Goal: Information Seeking & Learning: Learn about a topic

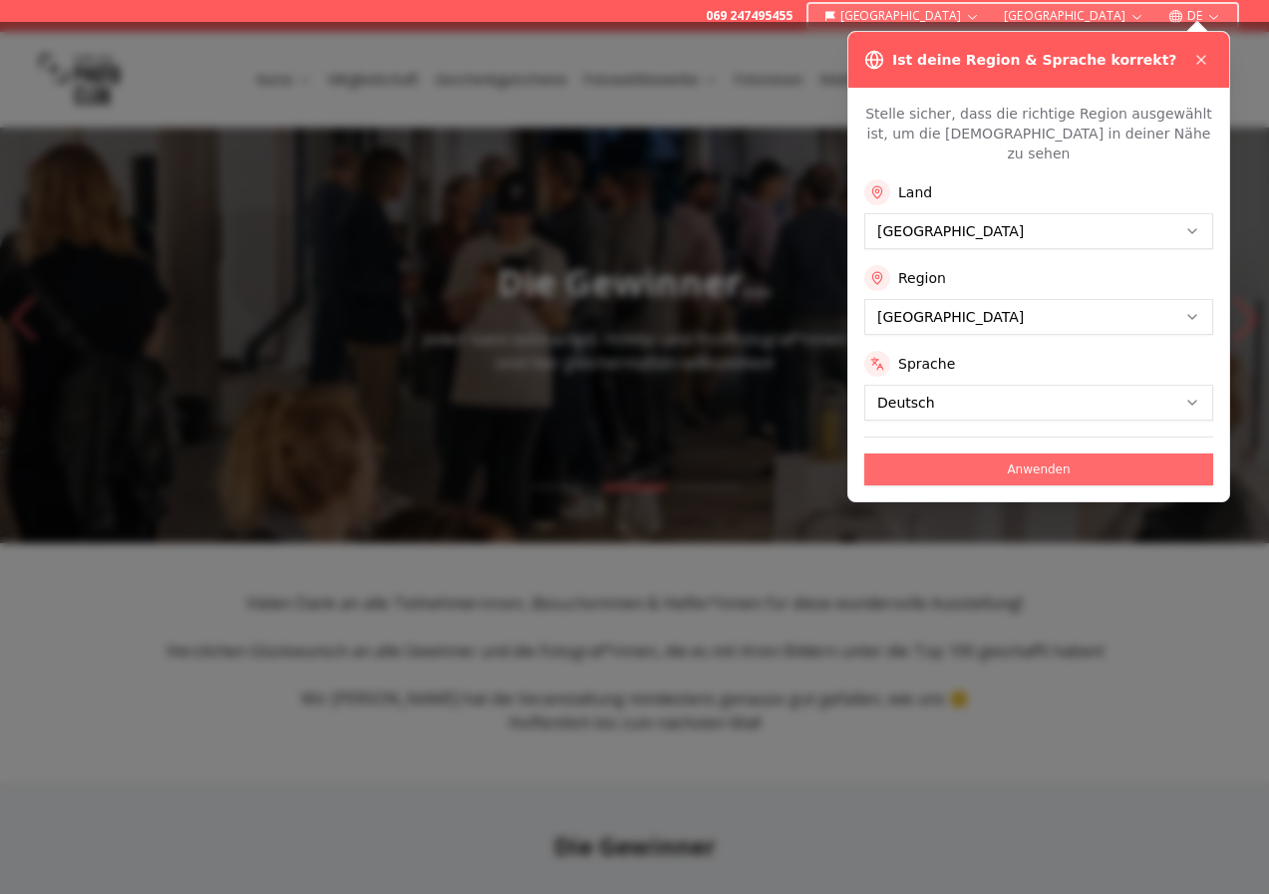
click at [1101, 453] on button "Anwenden" at bounding box center [1038, 469] width 349 height 32
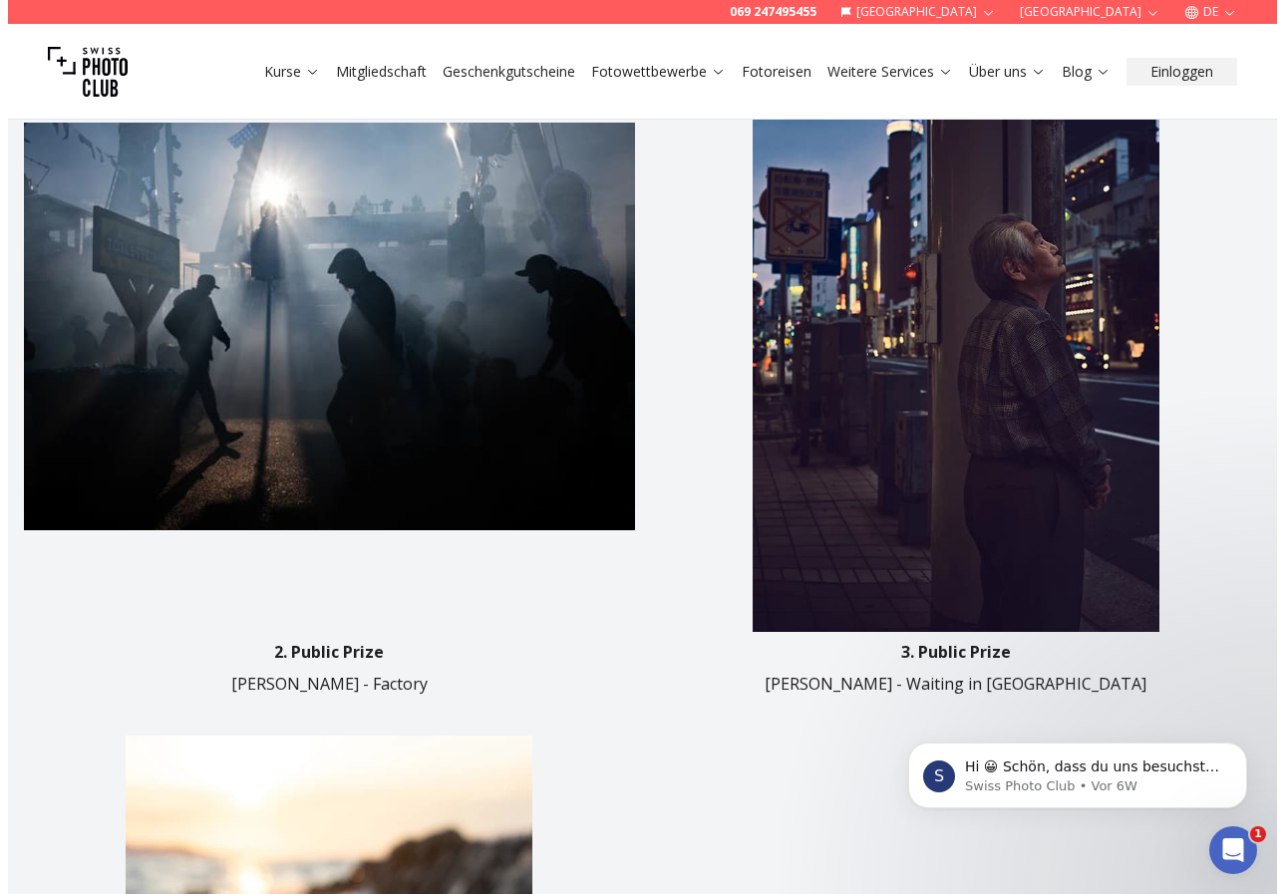
scroll to position [1694, 0]
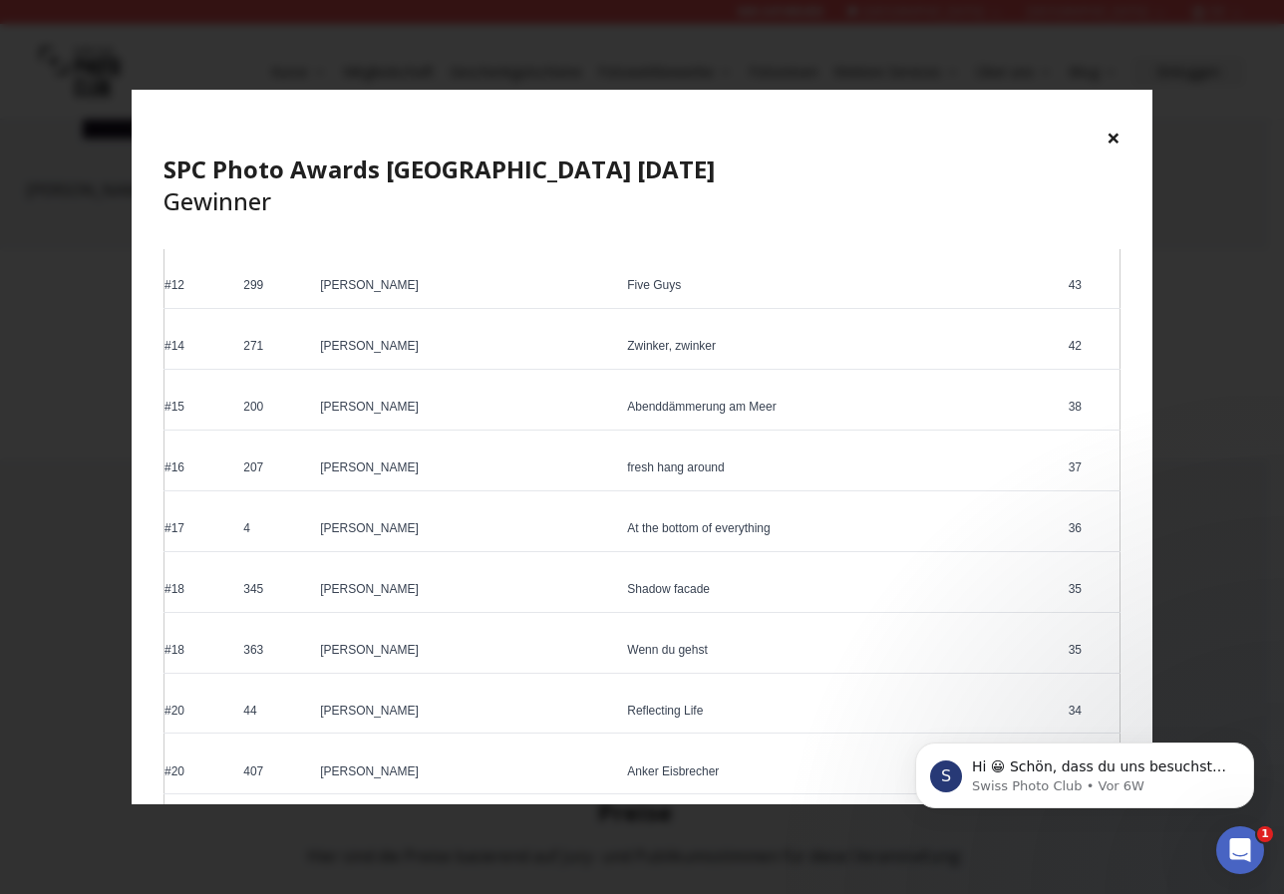
scroll to position [1096, 0]
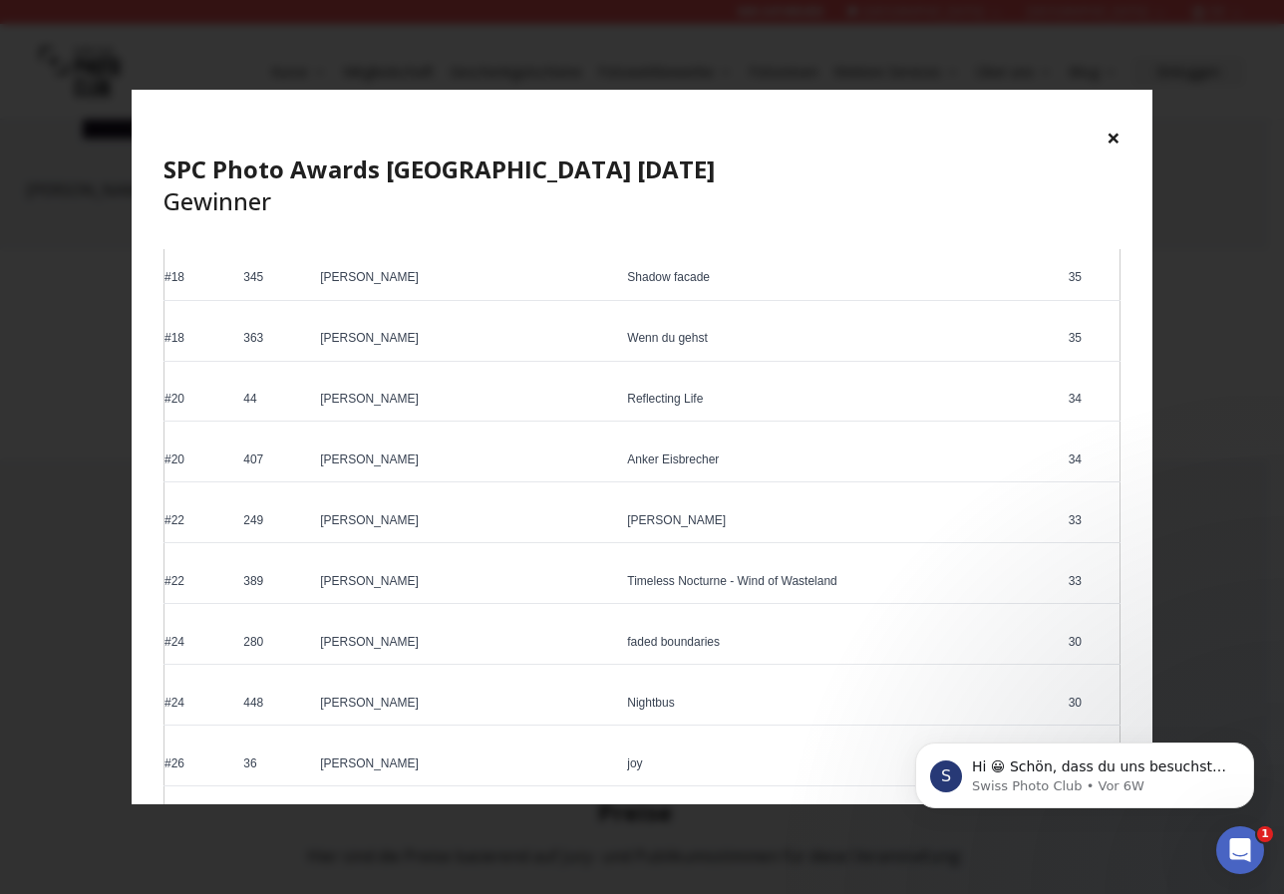
click at [1120, 133] on button "×" at bounding box center [1113, 138] width 14 height 32
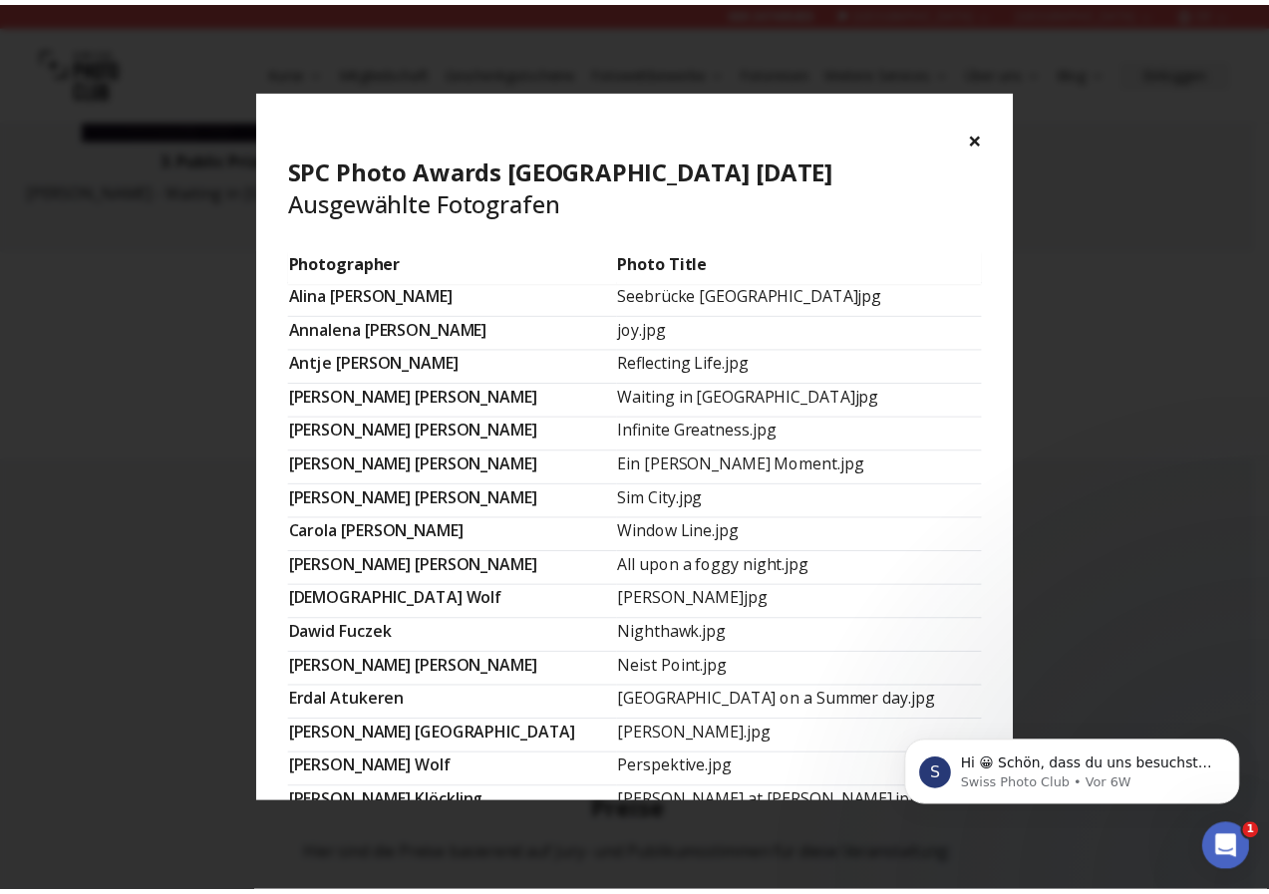
scroll to position [0, 0]
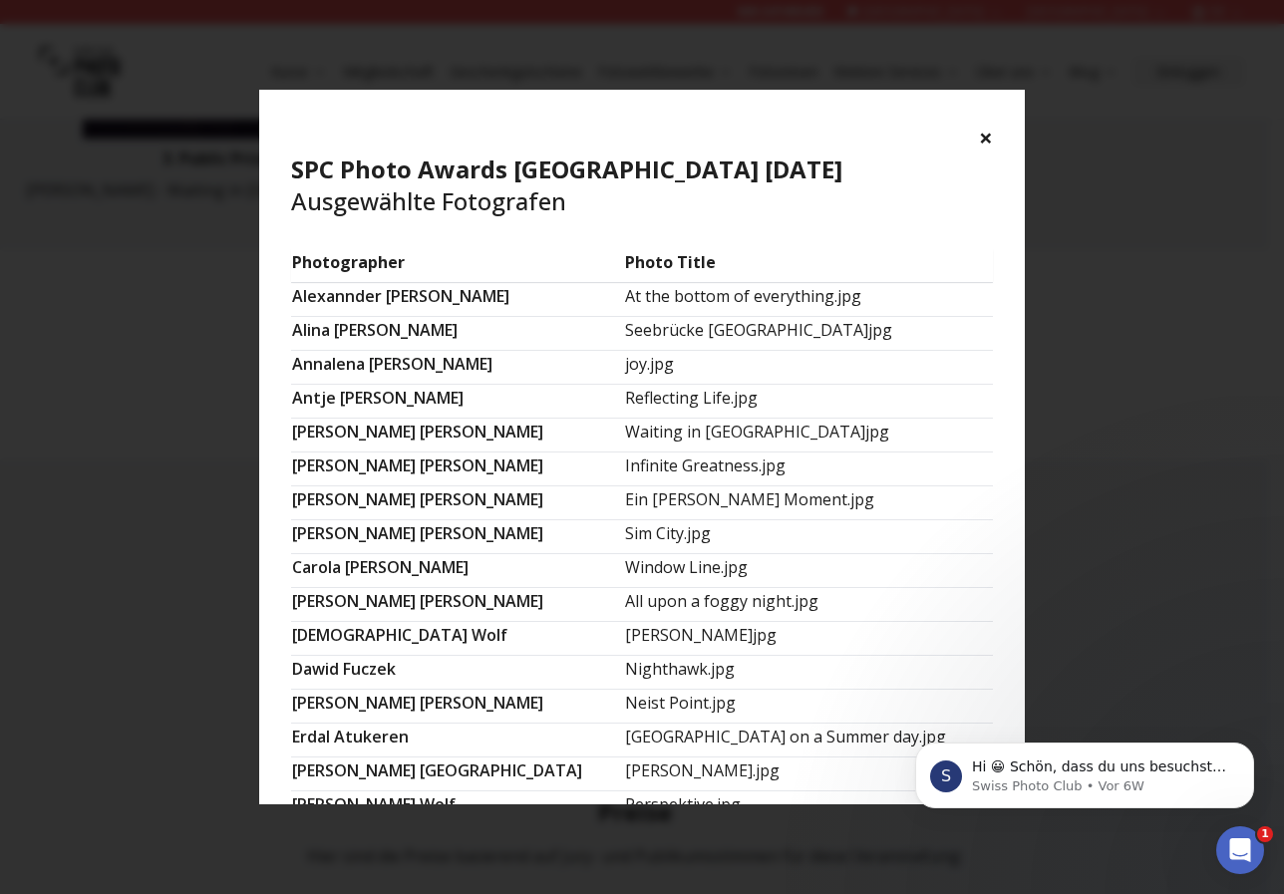
click at [993, 127] on button "×" at bounding box center [986, 138] width 14 height 32
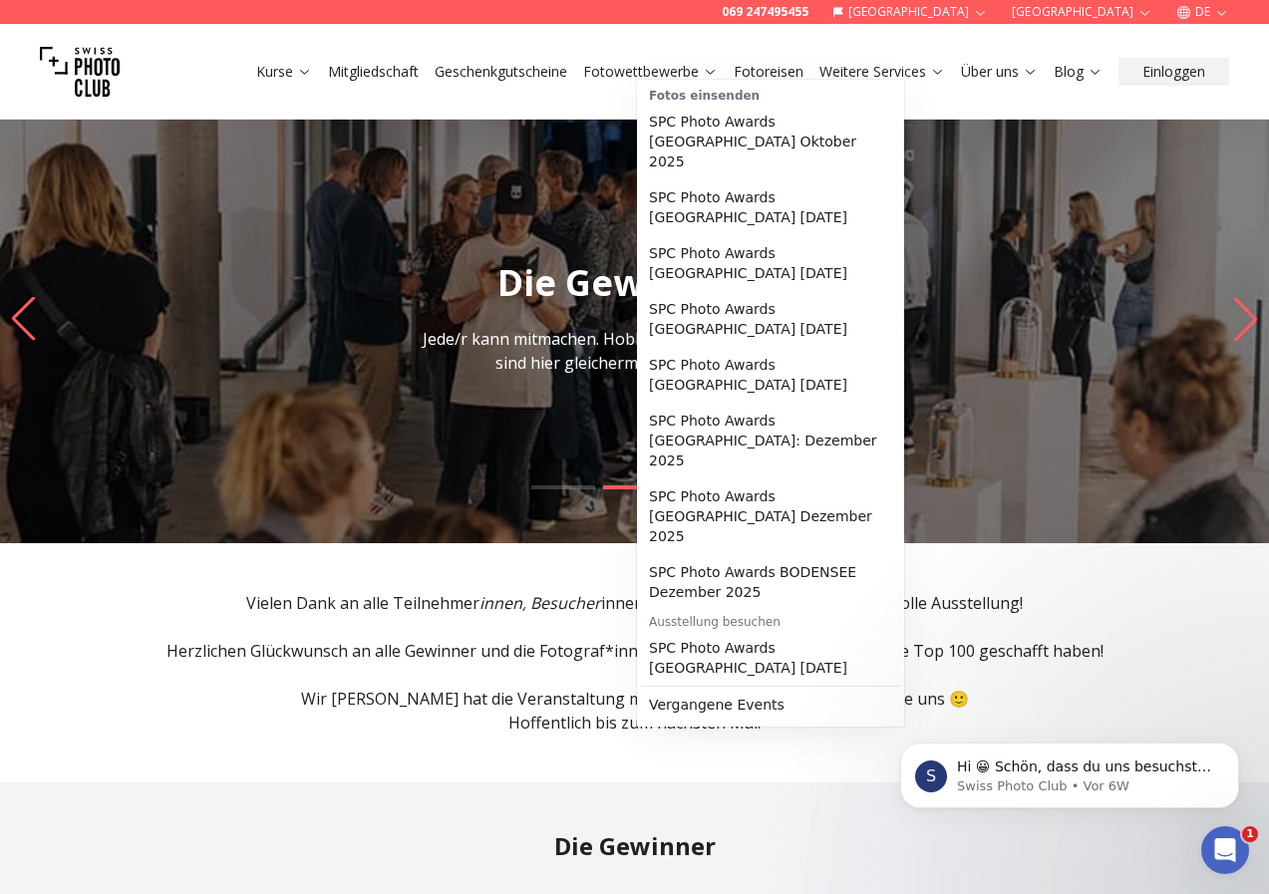
click at [718, 64] on link "Fotowettbewerbe" at bounding box center [650, 72] width 135 height 20
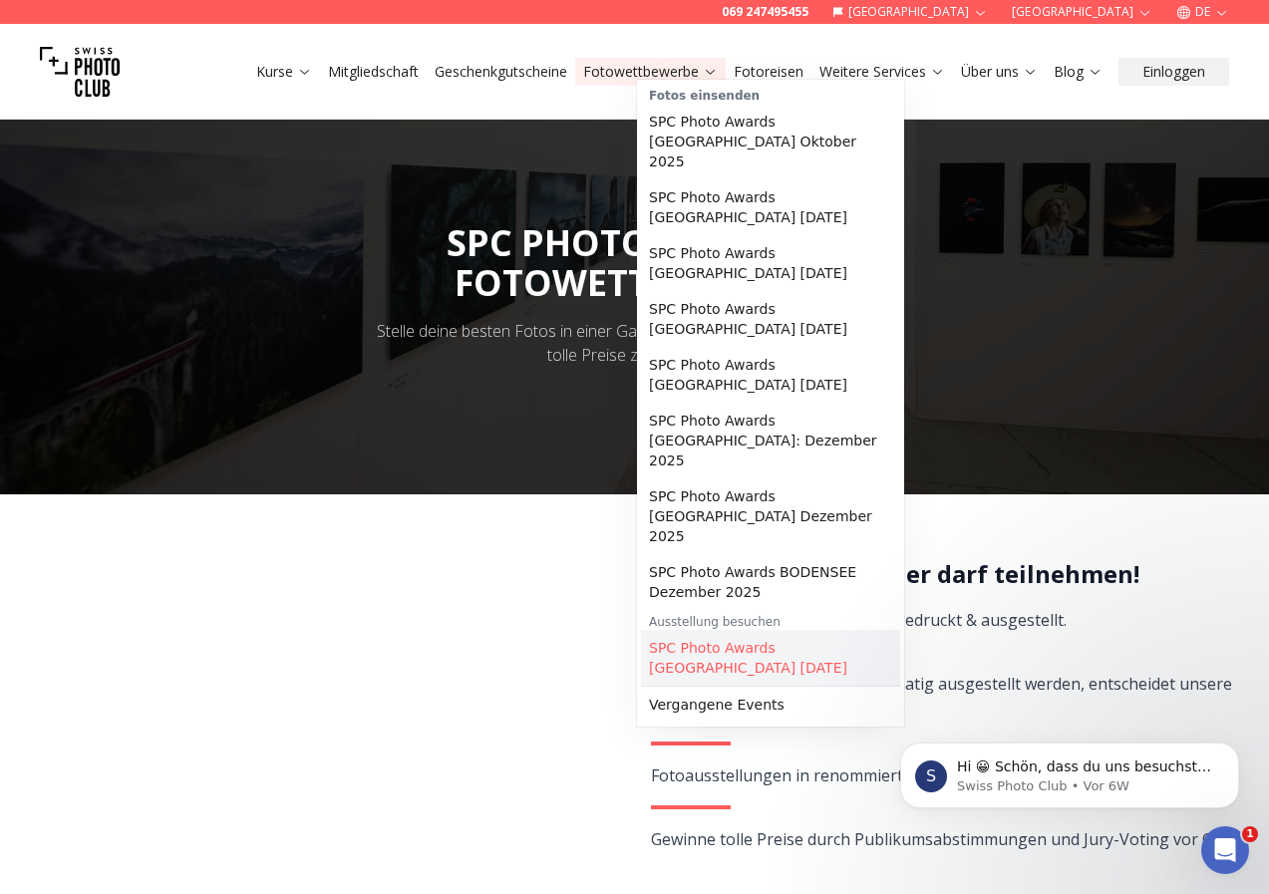
click at [720, 630] on link "SPC Photo Awards [GEOGRAPHIC_DATA] [DATE]" at bounding box center [770, 658] width 259 height 56
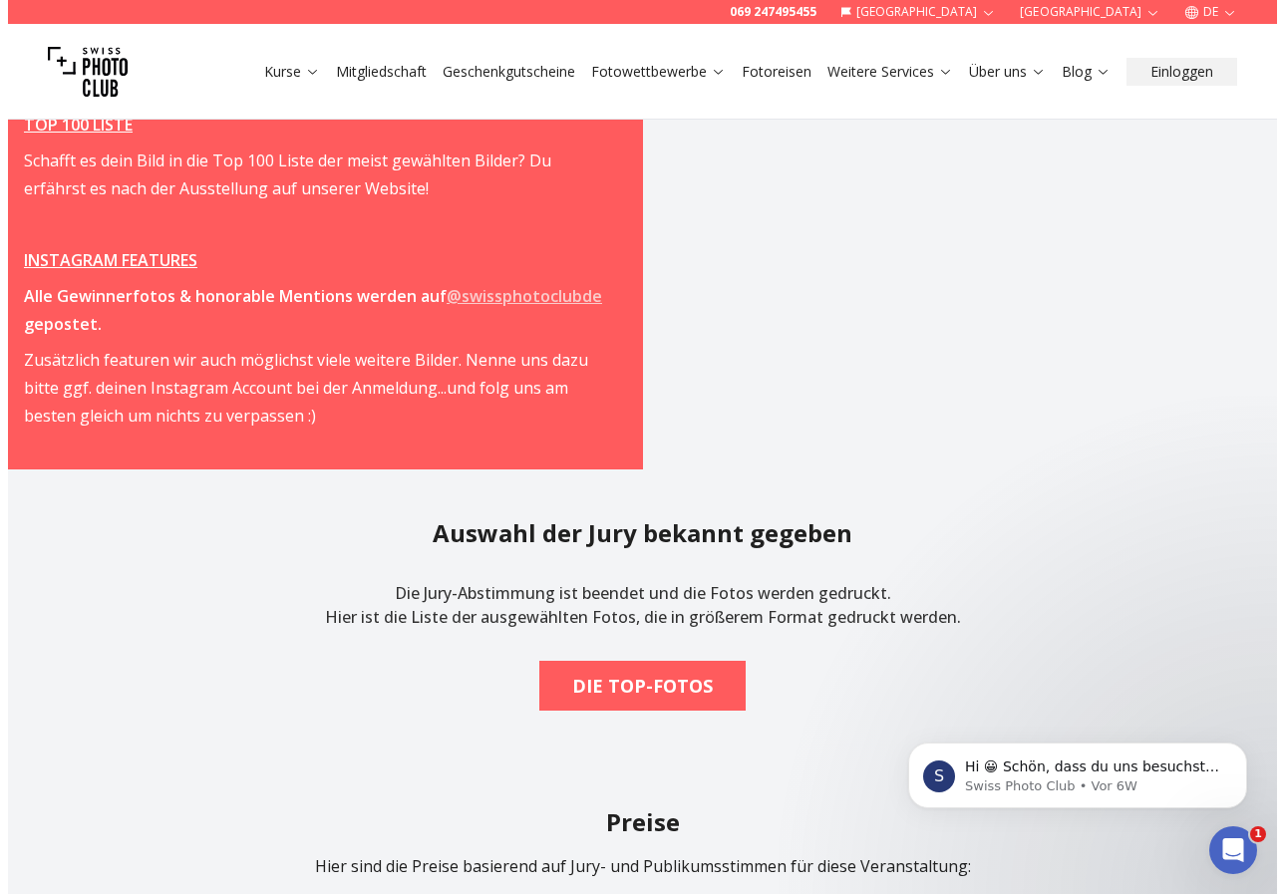
scroll to position [2591, 0]
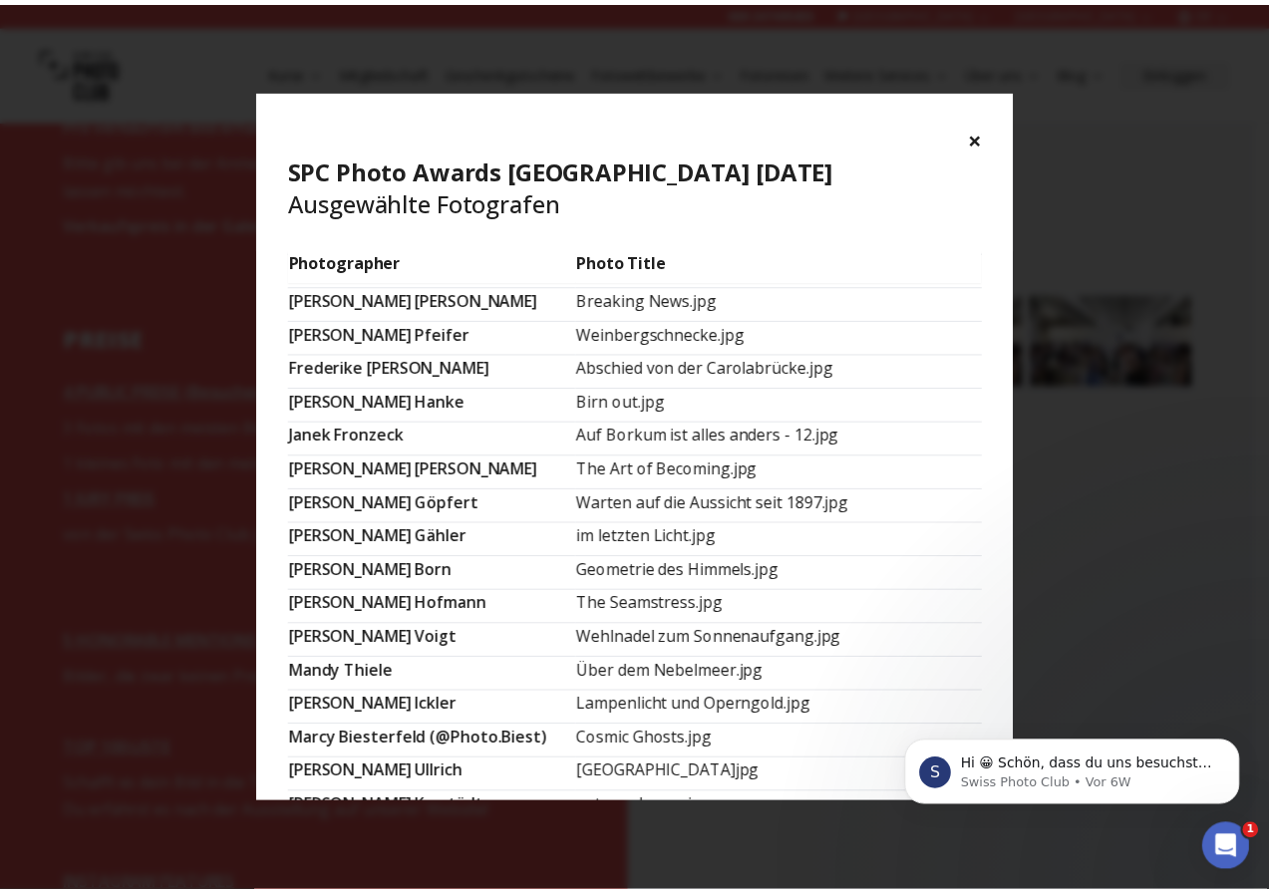
scroll to position [0, 0]
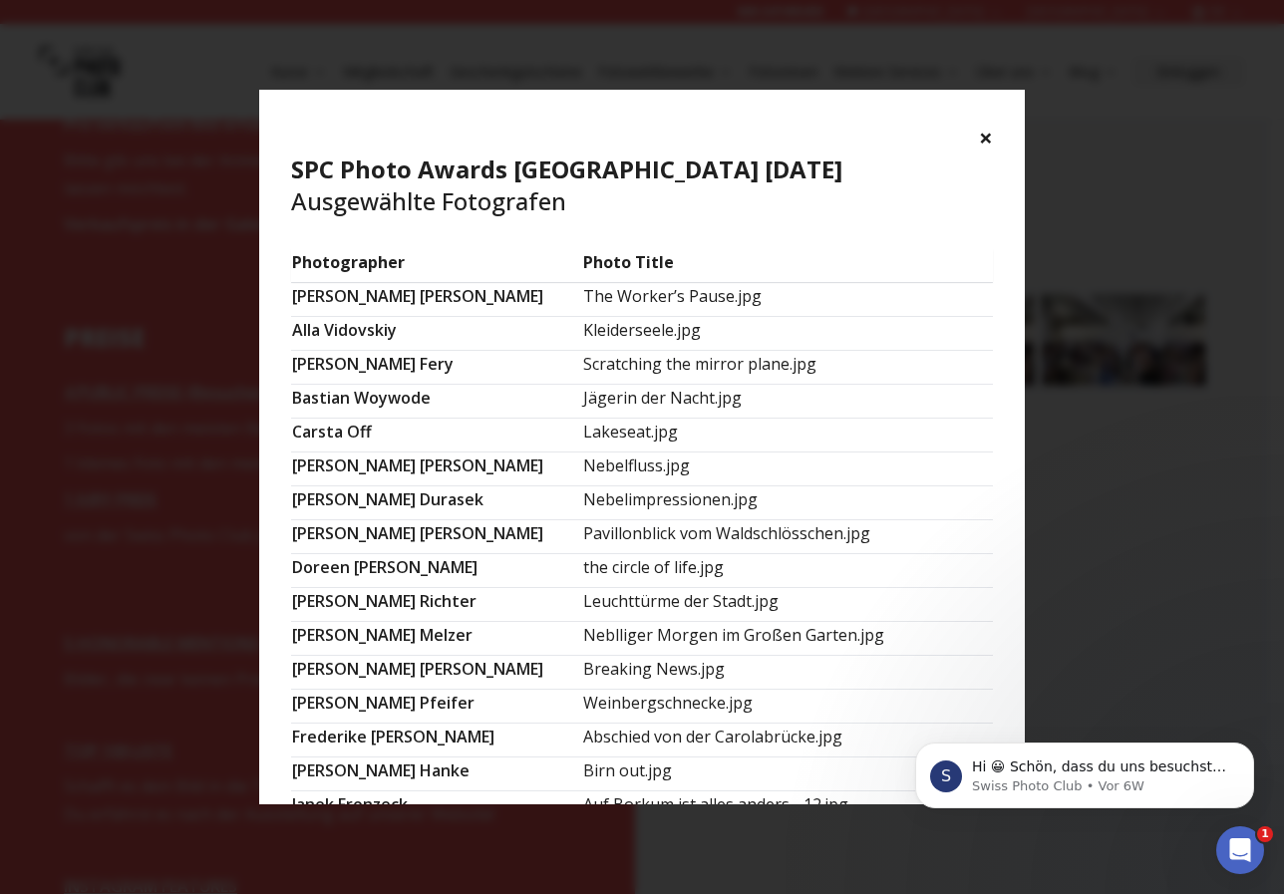
click at [993, 129] on button "×" at bounding box center [986, 138] width 14 height 32
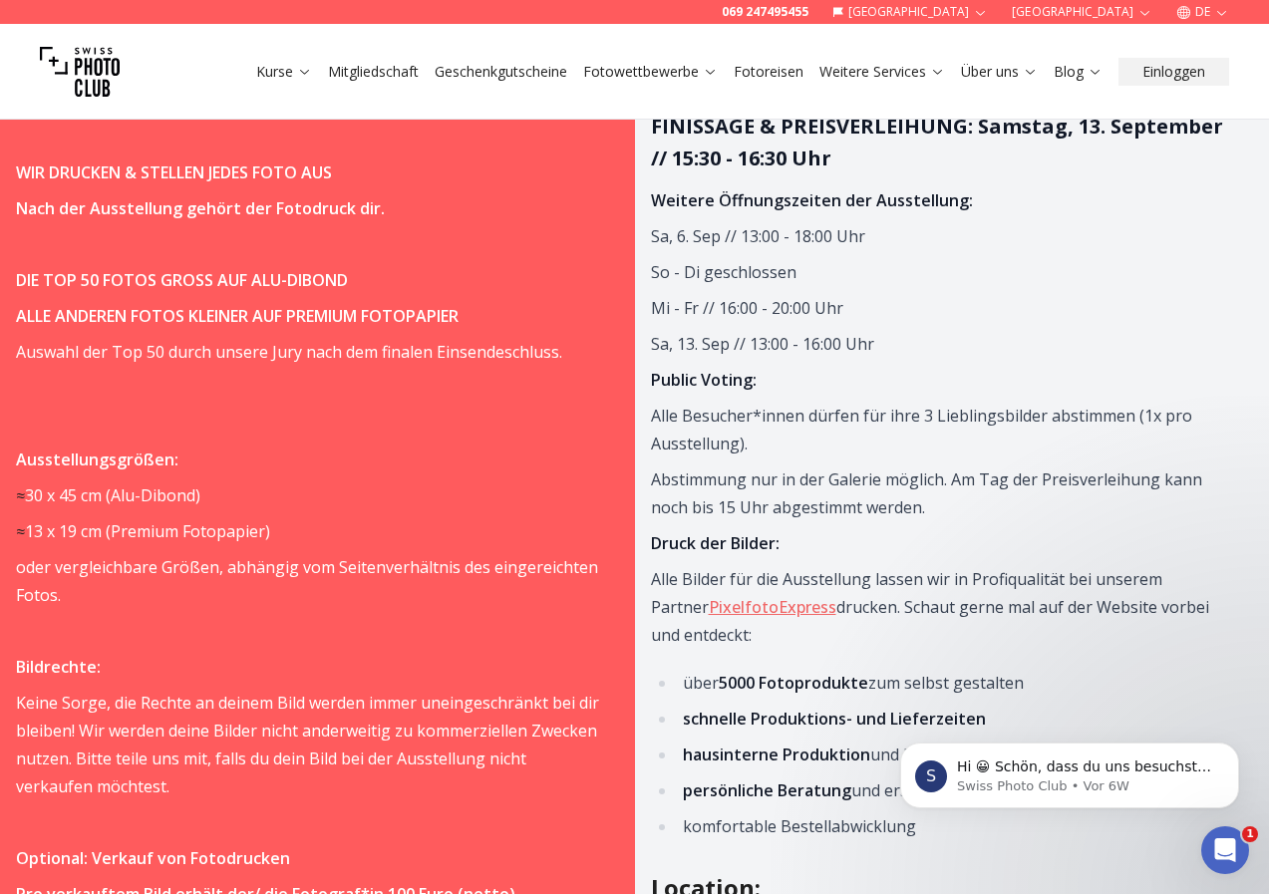
scroll to position [1196, 0]
